Goal: Task Accomplishment & Management: Manage account settings

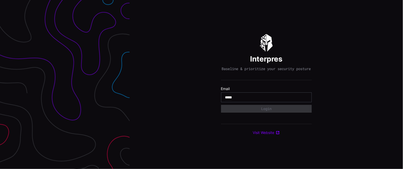
type input "**********"
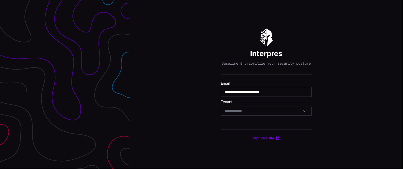
click at [266, 113] on div "Select Tenant" at bounding box center [264, 111] width 78 height 5
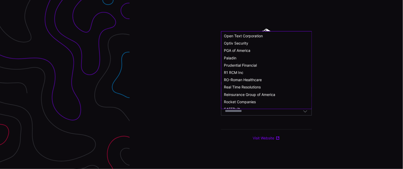
scroll to position [259, 0]
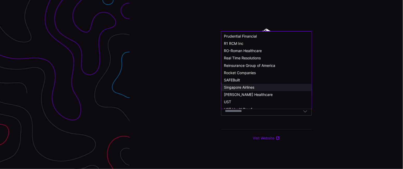
click at [250, 90] on div "Singapore Airlines" at bounding box center [267, 87] width 90 height 7
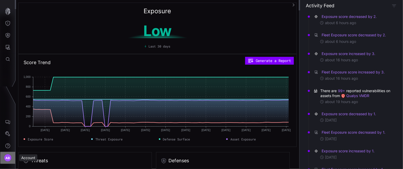
click at [8, 157] on span "AB" at bounding box center [7, 157] width 5 height 5
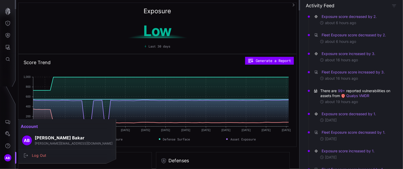
click at [6, 131] on div at bounding box center [201, 84] width 403 height 169
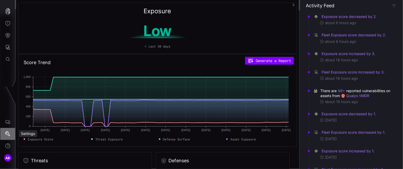
click at [6, 132] on icon "Settings" at bounding box center [7, 133] width 5 height 5
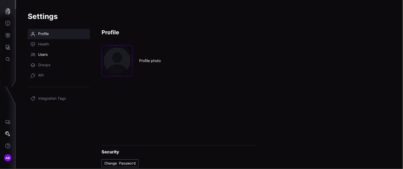
click at [42, 56] on span "Users" at bounding box center [43, 54] width 10 height 5
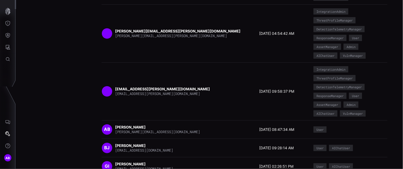
scroll to position [229, 0]
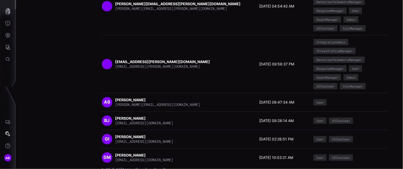
click at [157, 167] on icon "button" at bounding box center [156, 169] width 4 height 4
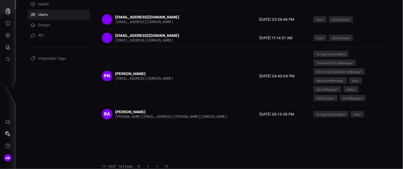
scroll to position [39, 0]
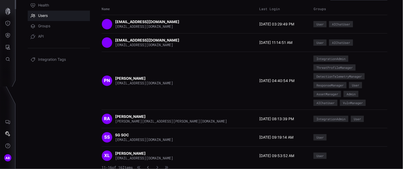
click at [149, 167] on icon "button" at bounding box center [148, 167] width 2 height 3
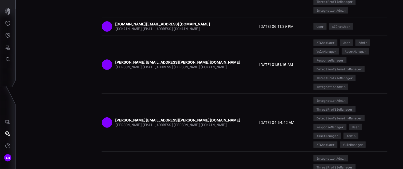
scroll to position [229, 0]
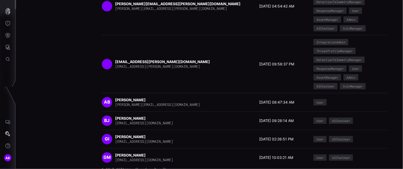
click at [157, 167] on icon "button" at bounding box center [156, 169] width 4 height 4
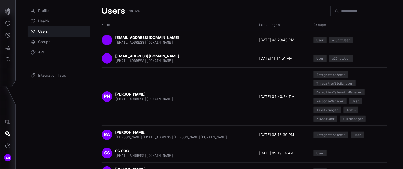
scroll to position [39, 0]
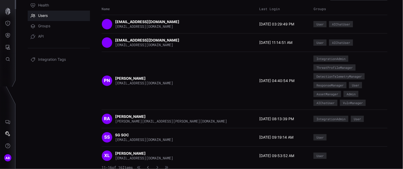
click at [150, 166] on icon "button" at bounding box center [148, 167] width 3 height 3
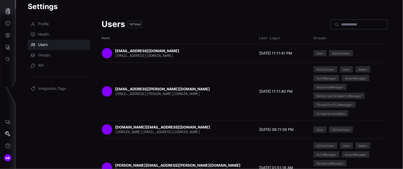
scroll to position [0, 0]
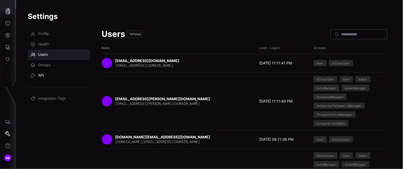
click at [40, 74] on span "API" at bounding box center [41, 75] width 6 height 5
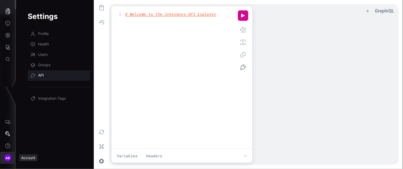
click at [10, 159] on div "AB" at bounding box center [8, 158] width 8 height 8
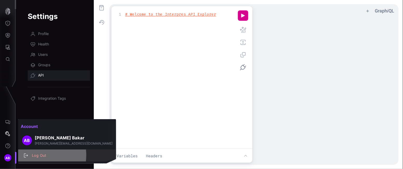
click at [35, 155] on div "Log Out" at bounding box center [69, 155] width 81 height 6
